Goal: Find specific page/section: Find specific page/section

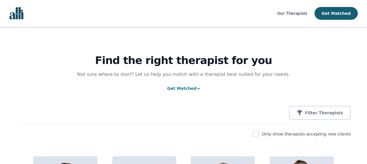
click at [302, 14] on span "Our Therapists" at bounding box center [292, 13] width 30 height 5
click at [299, 15] on span "Our Therapists" at bounding box center [292, 13] width 30 height 5
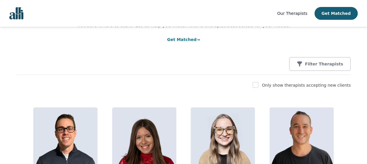
scroll to position [67, 0]
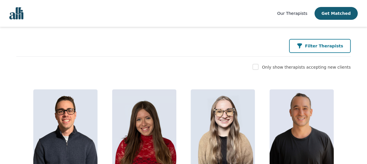
click at [312, 47] on div "Filter Therapists" at bounding box center [319, 46] width 46 height 6
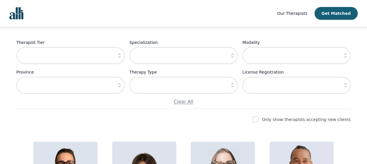
click at [119, 57] on icon "button" at bounding box center [119, 56] width 6 height 6
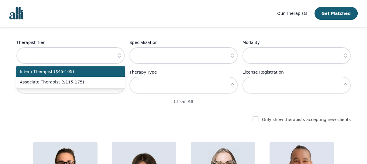
click at [73, 72] on span "Intern Therapist ($45-105)" at bounding box center [67, 72] width 94 height 6
type input "Intern Therapist ($45-105)"
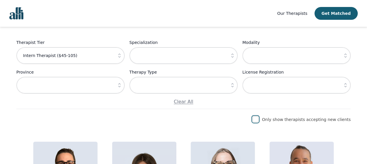
click at [258, 120] on input "checkbox" at bounding box center [255, 120] width 6 height 6
checkbox input "true"
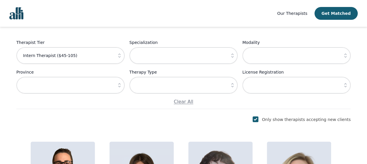
click at [343, 86] on icon "button" at bounding box center [345, 86] width 6 height 6
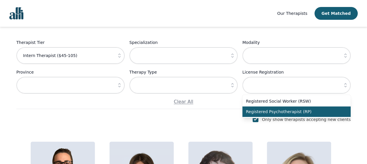
click at [290, 112] on span "Registered Psychotherapist (RP)" at bounding box center [293, 112] width 94 height 6
type input "Registered Psychotherapist (RP)"
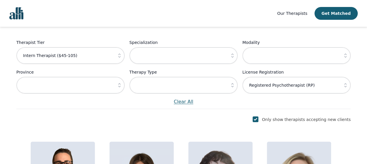
click at [314, 105] on p "Clear All" at bounding box center [183, 102] width 334 height 7
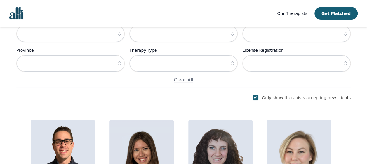
scroll to position [0, 0]
